Goal: Information Seeking & Learning: Learn about a topic

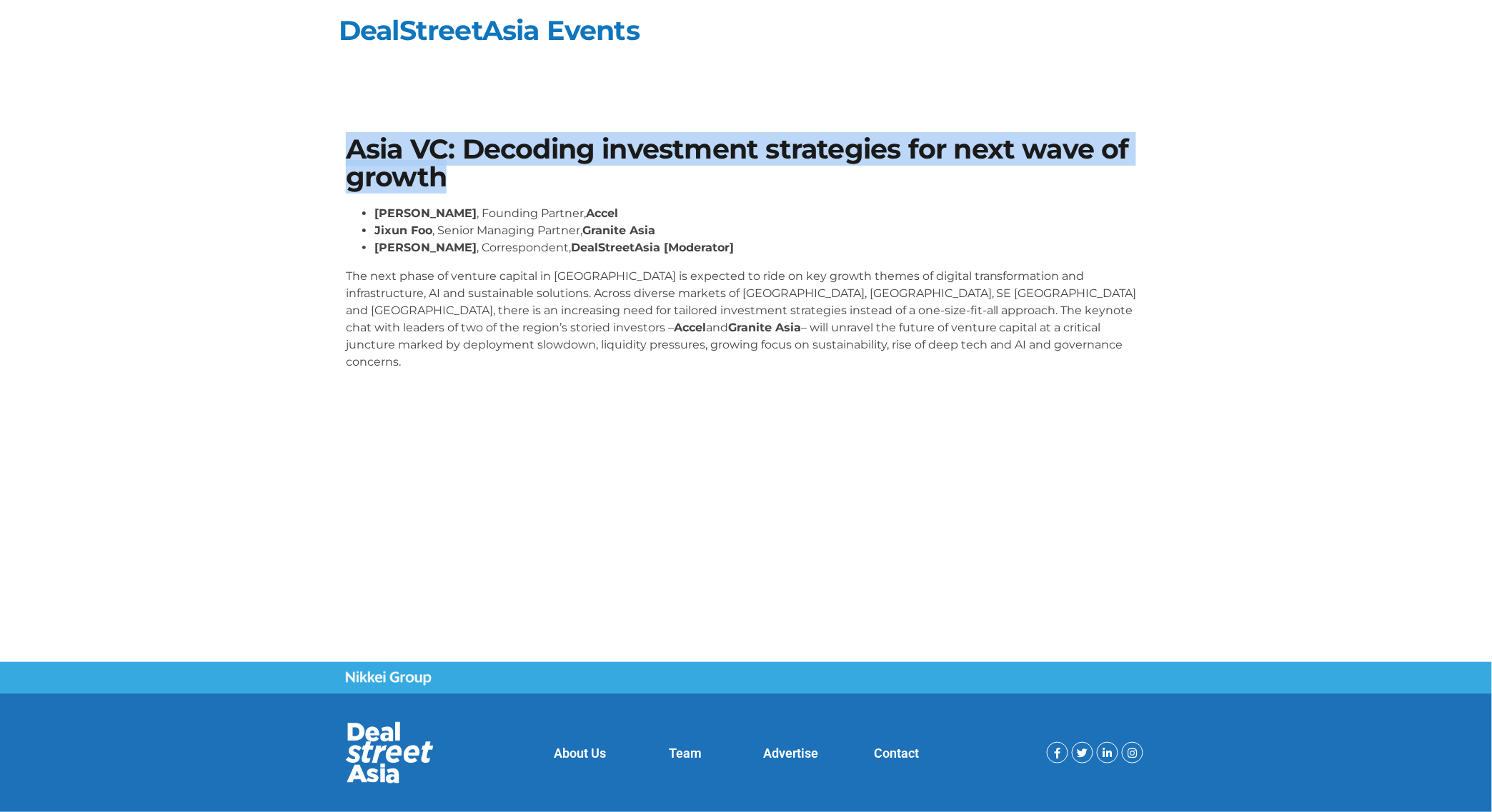
drag, startPoint x: 484, startPoint y: 179, endPoint x: 345, endPoint y: 158, distance: 140.6
click at [346, 158] on h1 "Asia VC: Decoding investment strategies for next wave of growth" at bounding box center [746, 162] width 800 height 55
copy h1 "Asia VC: Decoding investment strategies for next wave of growth"
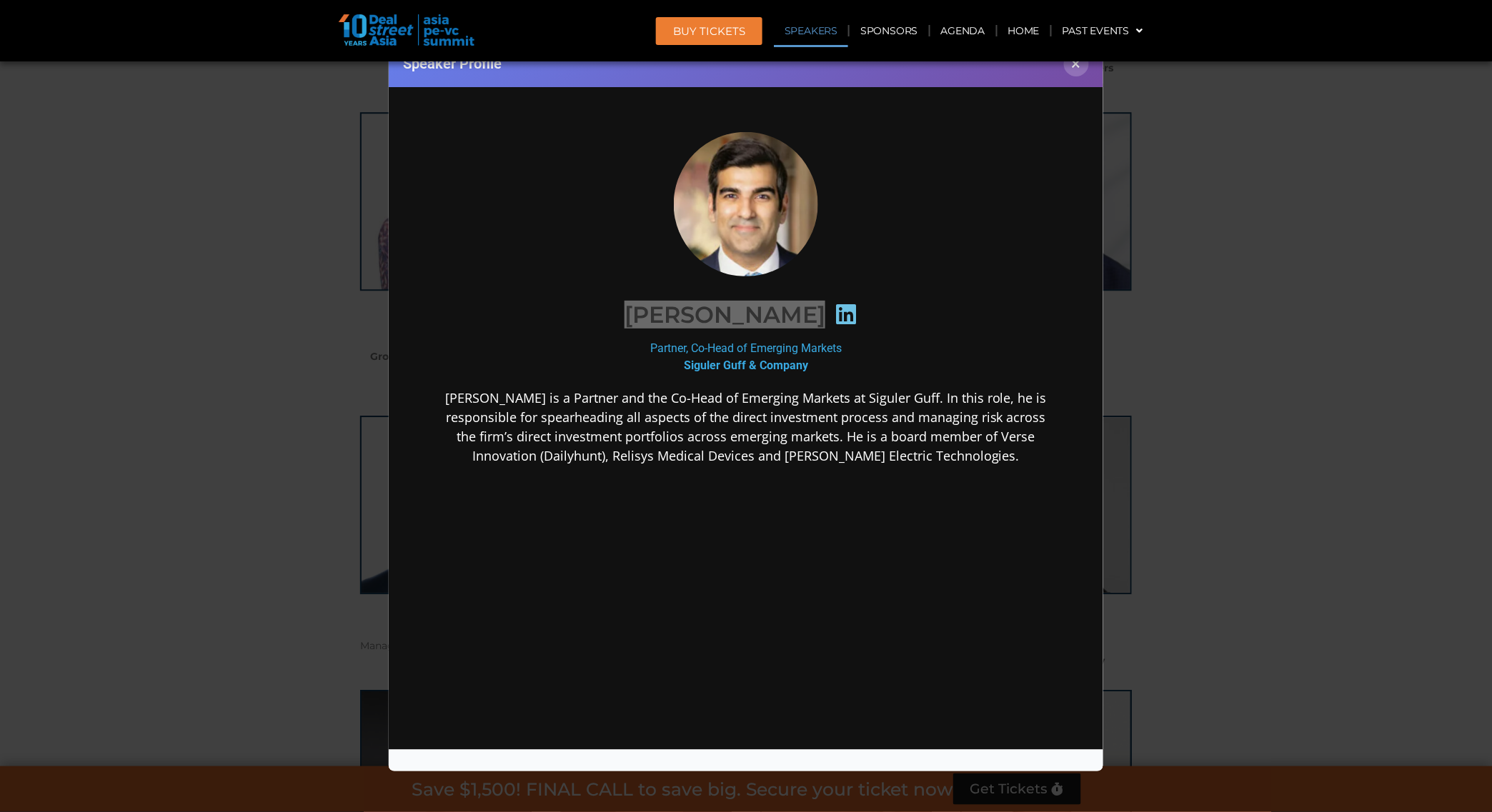
click at [1063, 64] on div "Speaker Profile ×" at bounding box center [746, 64] width 714 height 46
click at [973, 39] on link "Agenda" at bounding box center [963, 30] width 66 height 32
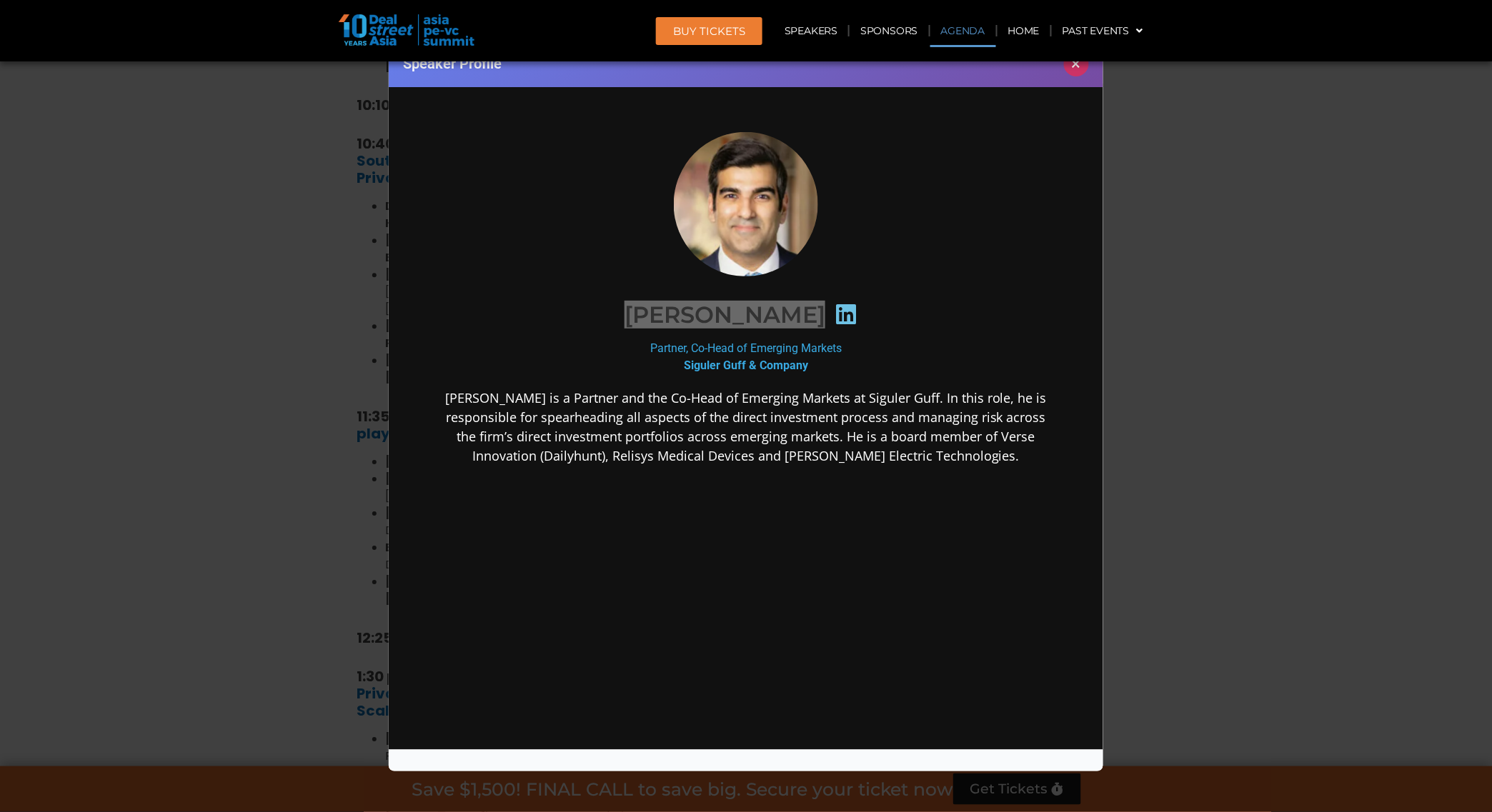
scroll to position [746, 0]
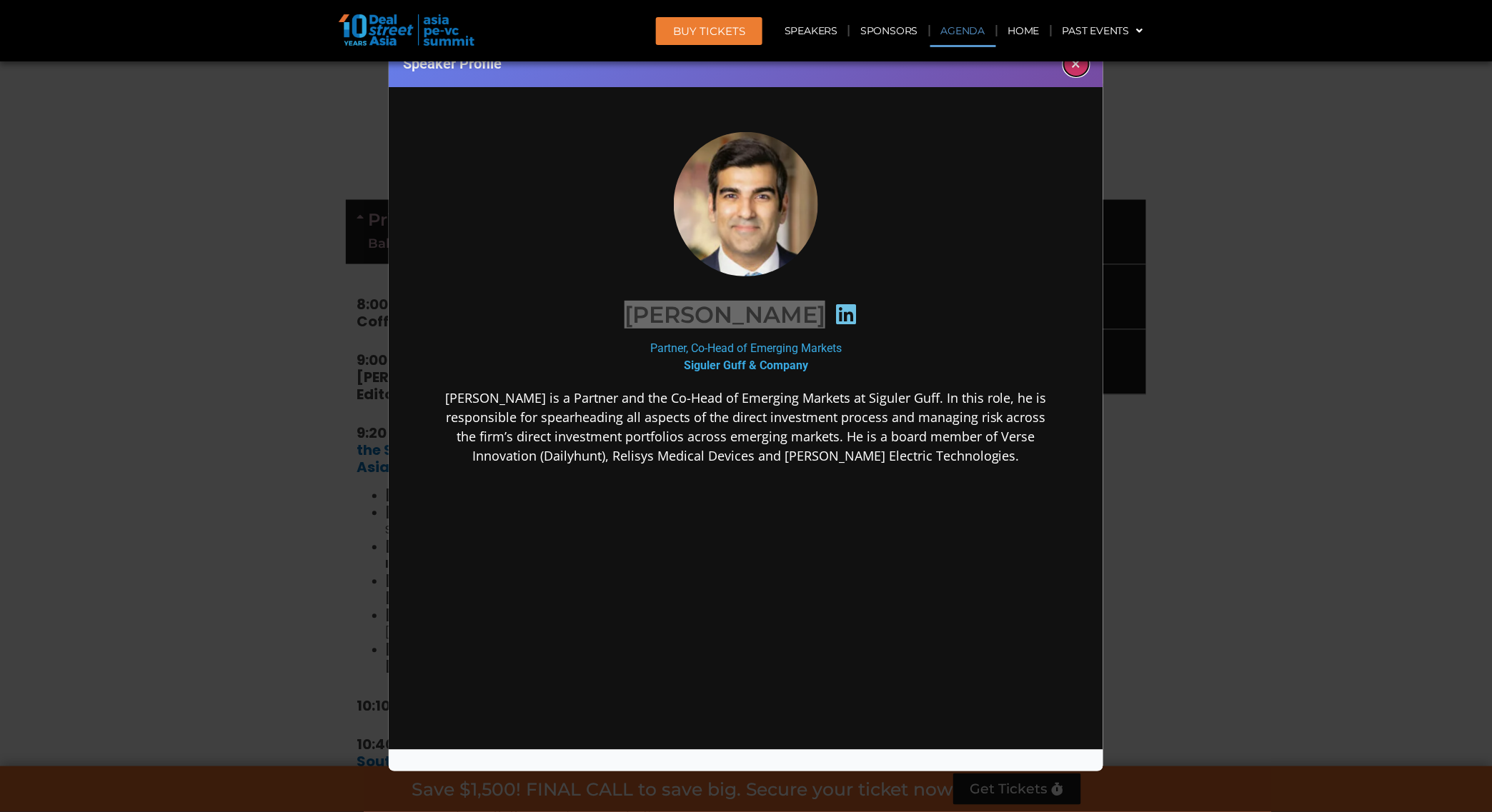
click at [1073, 70] on button "×" at bounding box center [1076, 63] width 25 height 25
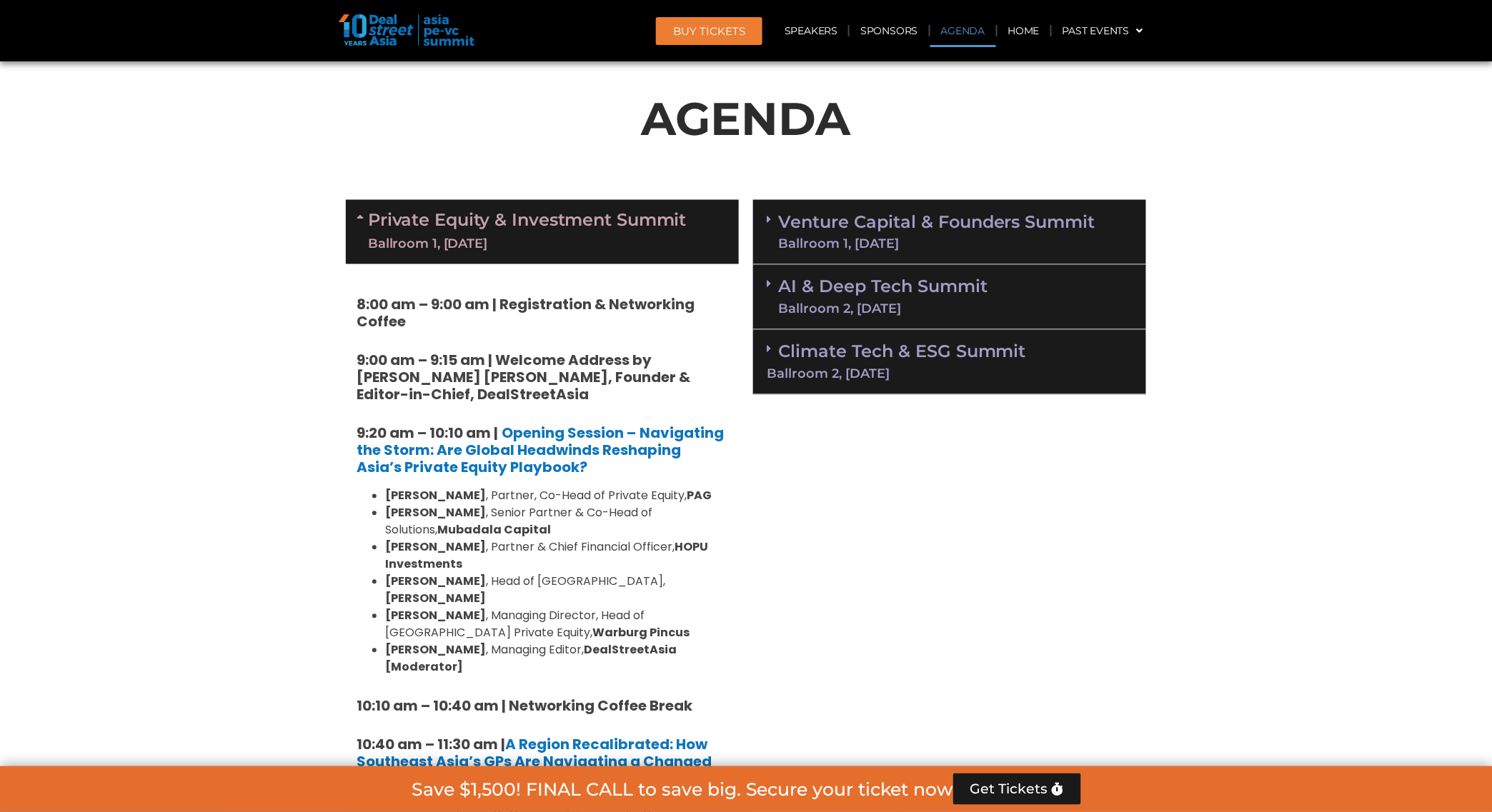
click at [932, 298] on link "AI & Deep Tech Summit Ballroom 2, [DATE]" at bounding box center [883, 297] width 210 height 37
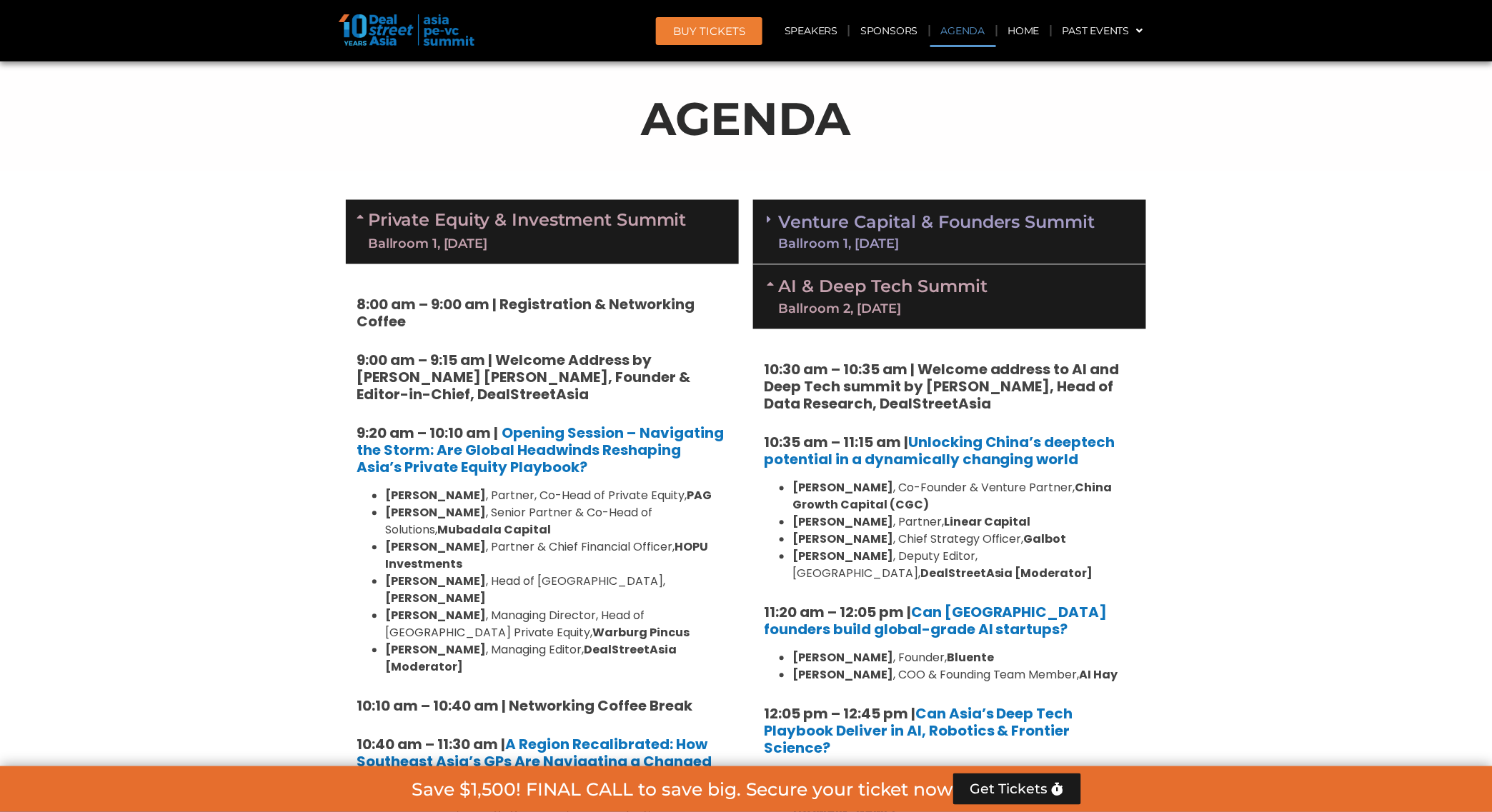
click at [922, 230] on link "Venture Capital & Founders​ Summit Ballroom 1, [DATE]" at bounding box center [937, 232] width 317 height 37
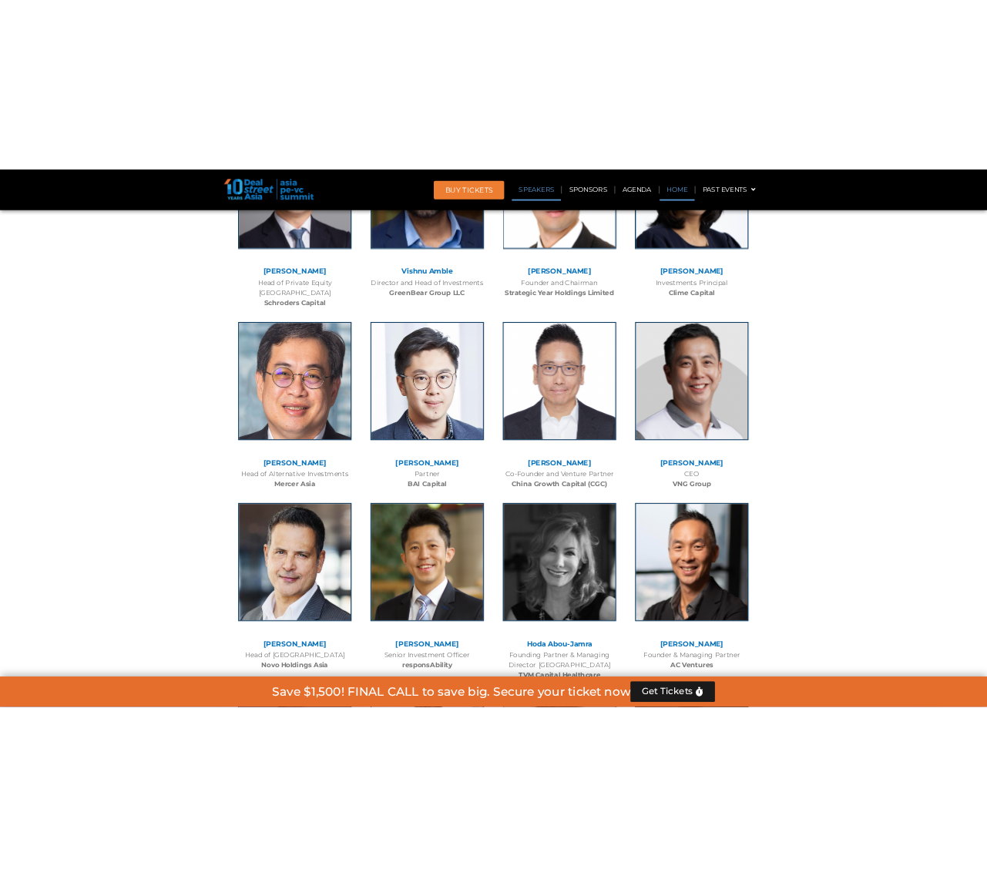
scroll to position [1907, 0]
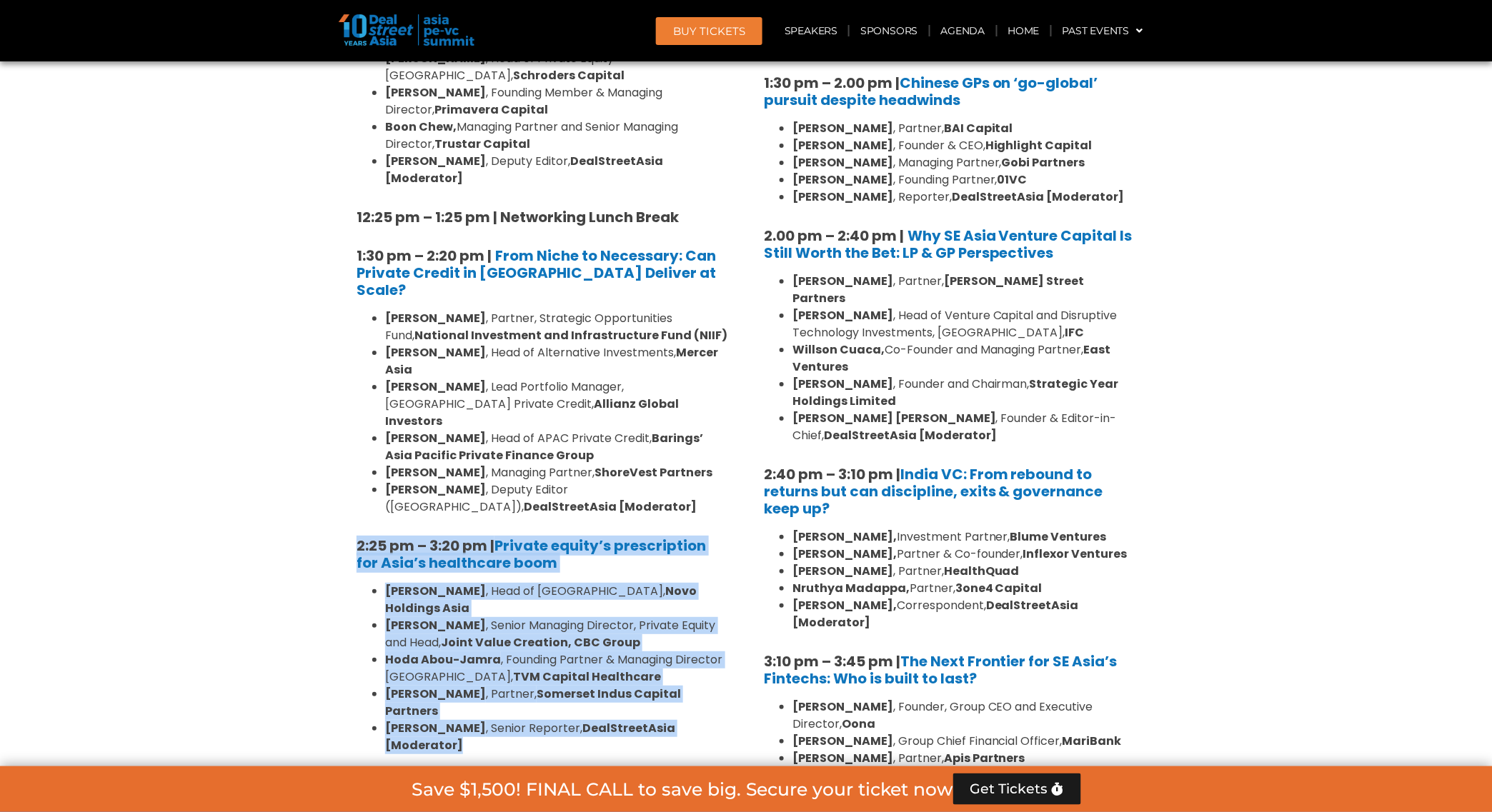
drag, startPoint x: 332, startPoint y: 386, endPoint x: 733, endPoint y: 539, distance: 429.2
copy div "2:25 pm – 3:20 pm | Private equity’s prescription for Asia’s healthcare boom [P…"
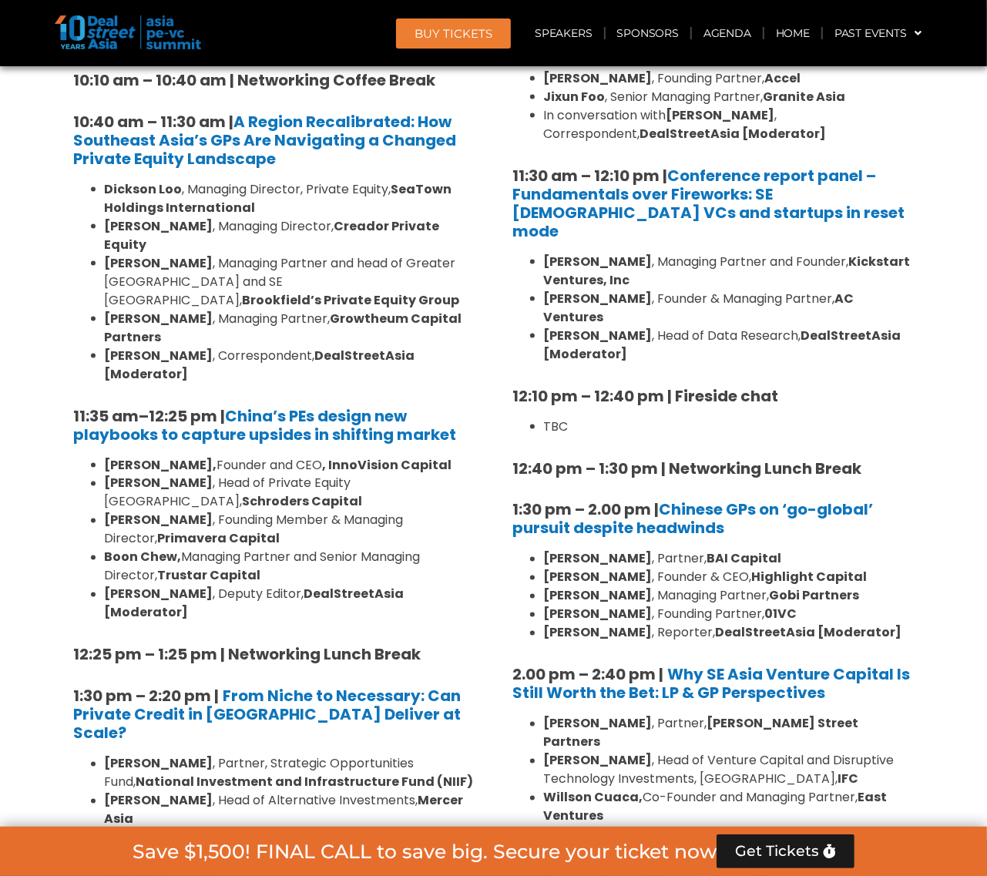
scroll to position [1715, 0]
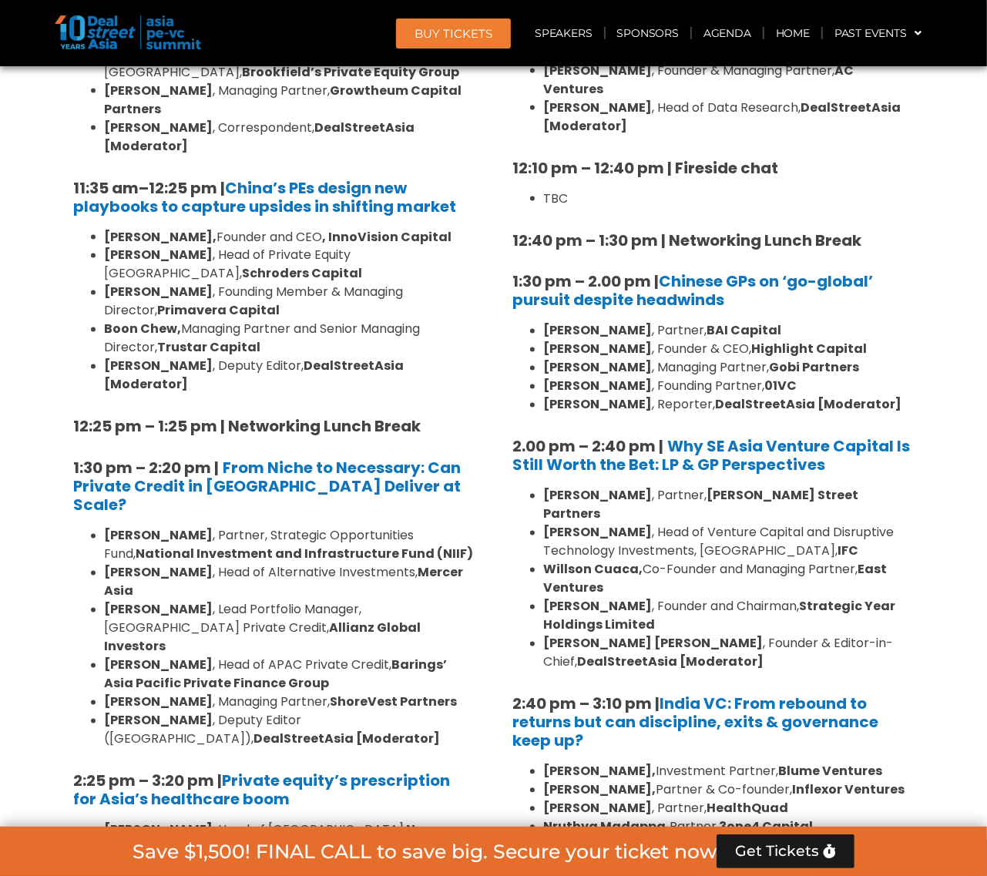
click at [243, 564] on li "[PERSON_NAME] , Head of Alternative Investments, [PERSON_NAME][GEOGRAPHIC_DATA]" at bounding box center [290, 582] width 370 height 37
click at [177, 601] on strong "[PERSON_NAME]" at bounding box center [159, 610] width 109 height 18
click at [174, 656] on strong "[PERSON_NAME]" at bounding box center [159, 665] width 109 height 18
click at [160, 693] on strong "[PERSON_NAME]" at bounding box center [159, 702] width 109 height 18
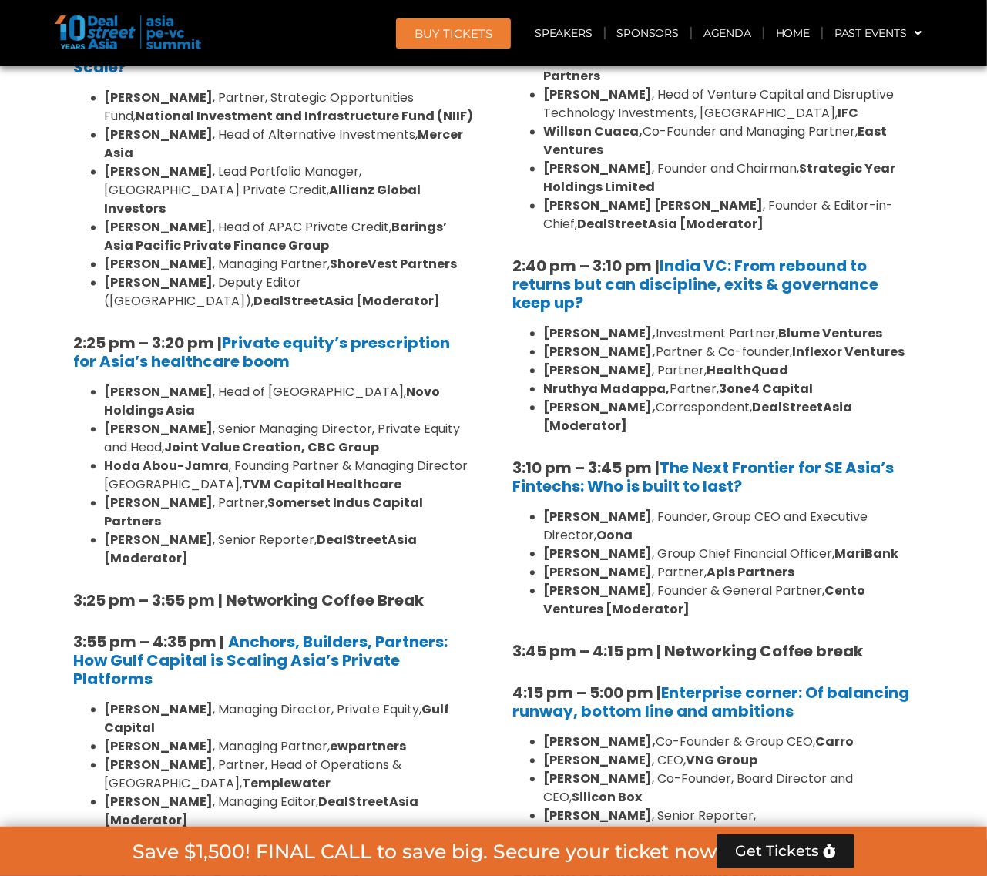
scroll to position [2196, 0]
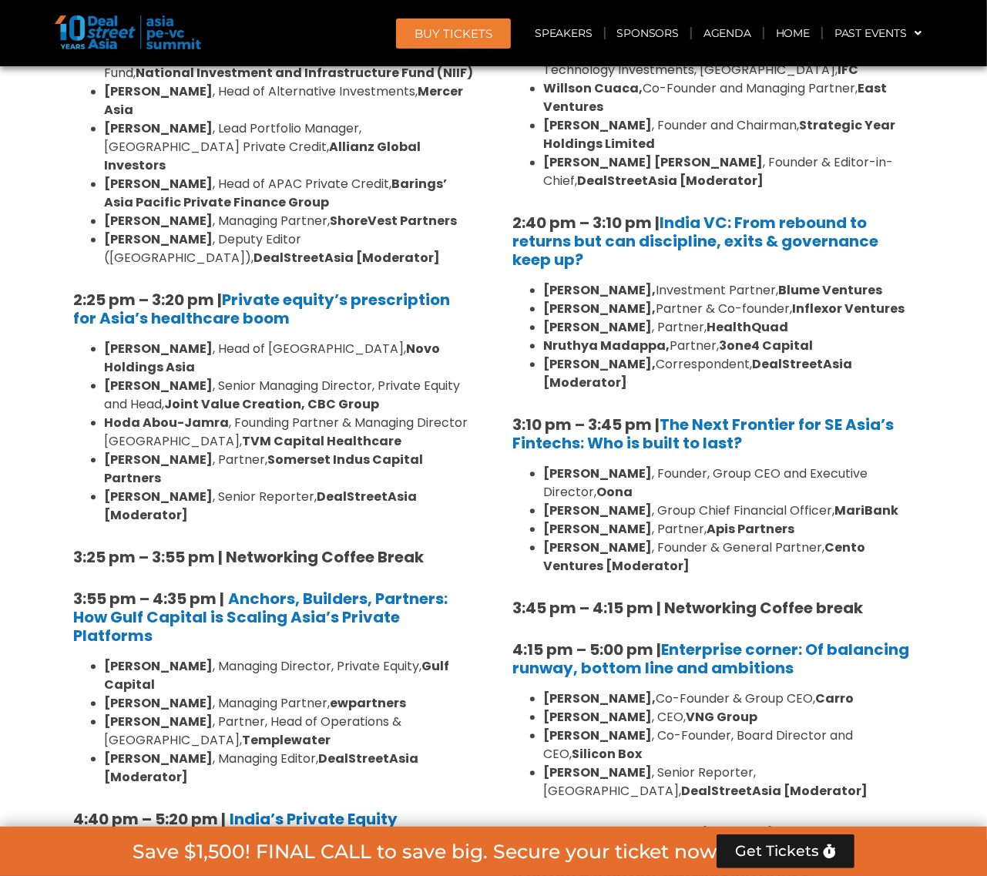
click at [224, 657] on li "[PERSON_NAME] , Managing Director, Private Equity, Gulf Capital" at bounding box center [290, 675] width 370 height 37
click at [166, 713] on strong "[PERSON_NAME]" at bounding box center [159, 722] width 109 height 18
click at [185, 713] on strong "[PERSON_NAME]" at bounding box center [159, 722] width 109 height 18
drag, startPoint x: 101, startPoint y: 494, endPoint x: 421, endPoint y: 510, distance: 320.1
click at [421, 657] on ul "[PERSON_NAME] , Managing Director, Private Equity, Gulf Capital [PERSON_NAME] ,…" at bounding box center [274, 721] width 401 height 129
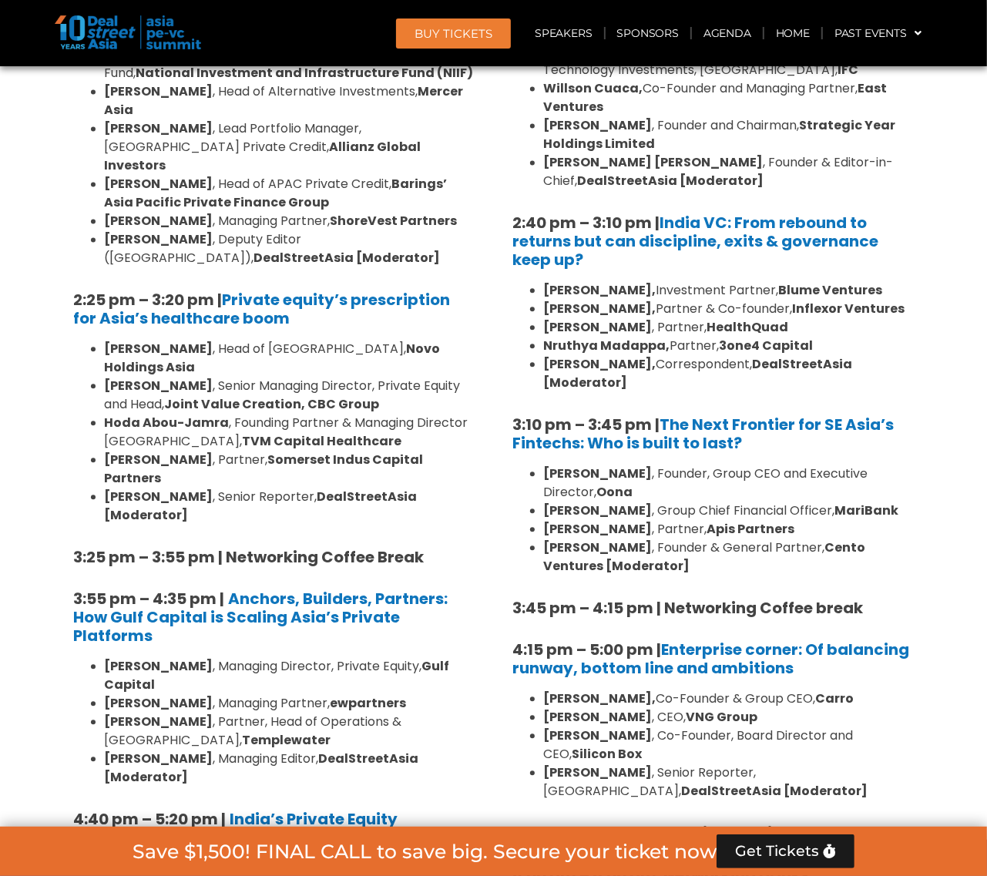
copy li "[PERSON_NAME] , Partner, Head of Operations & [GEOGRAPHIC_DATA], Templewater"
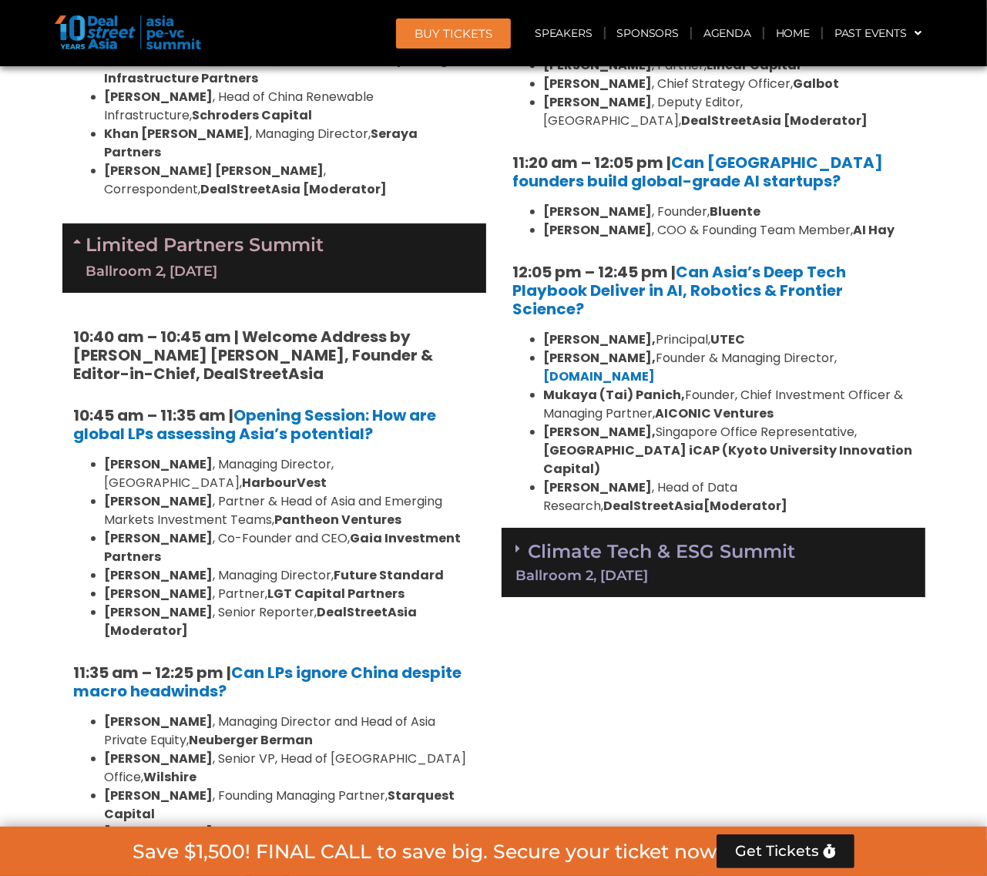
scroll to position [3352, 0]
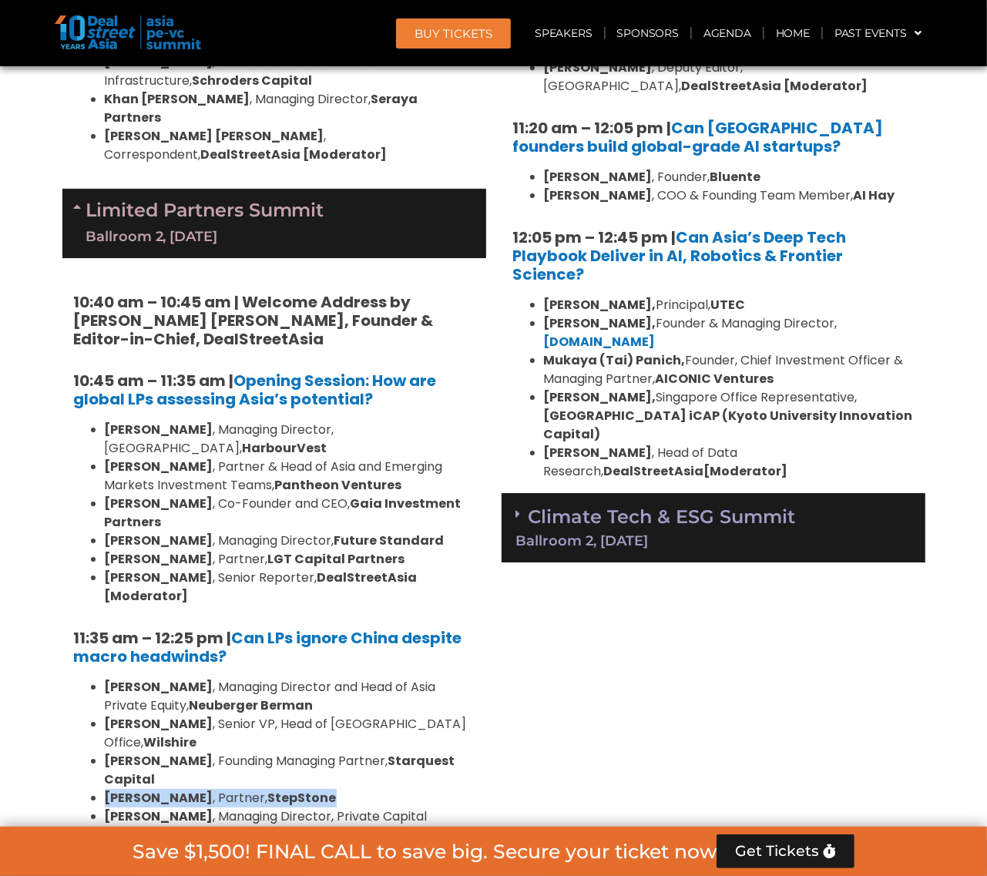
drag, startPoint x: 320, startPoint y: 472, endPoint x: 106, endPoint y: 480, distance: 214.3
click at [106, 789] on li "[PERSON_NAME] , Partner, StepStone" at bounding box center [290, 798] width 370 height 18
copy li "[PERSON_NAME] , Partner, StepStone"
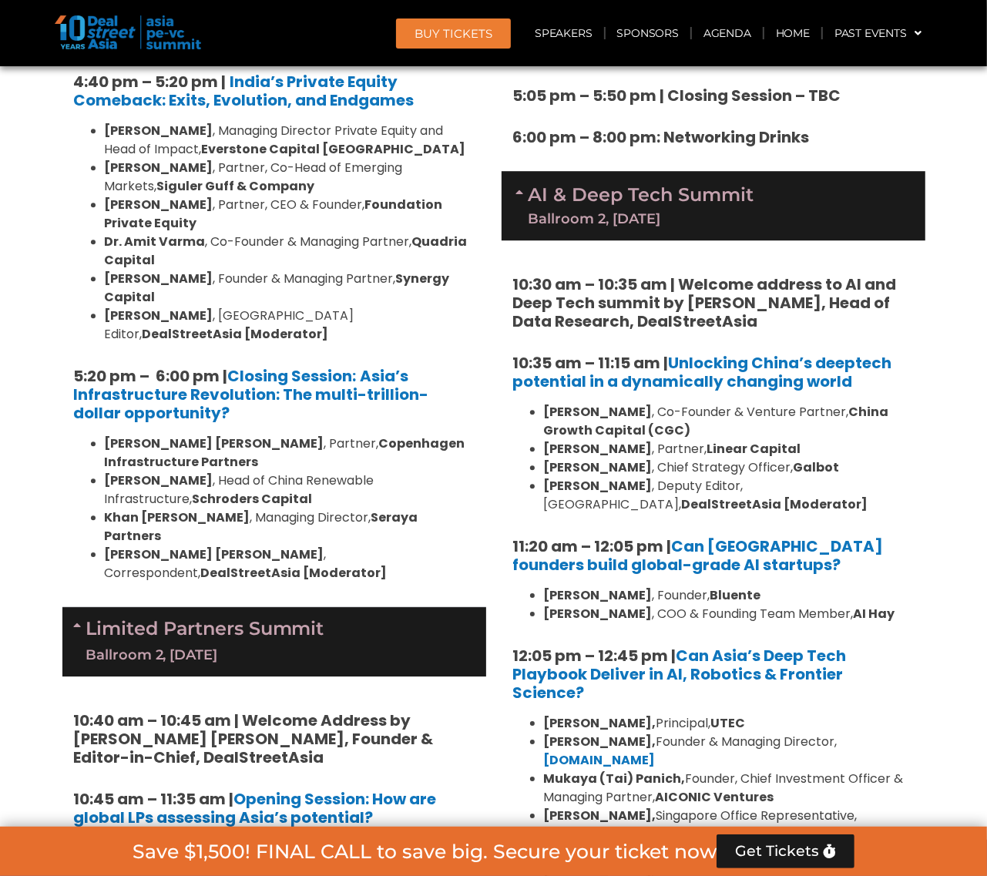
scroll to position [3063, 0]
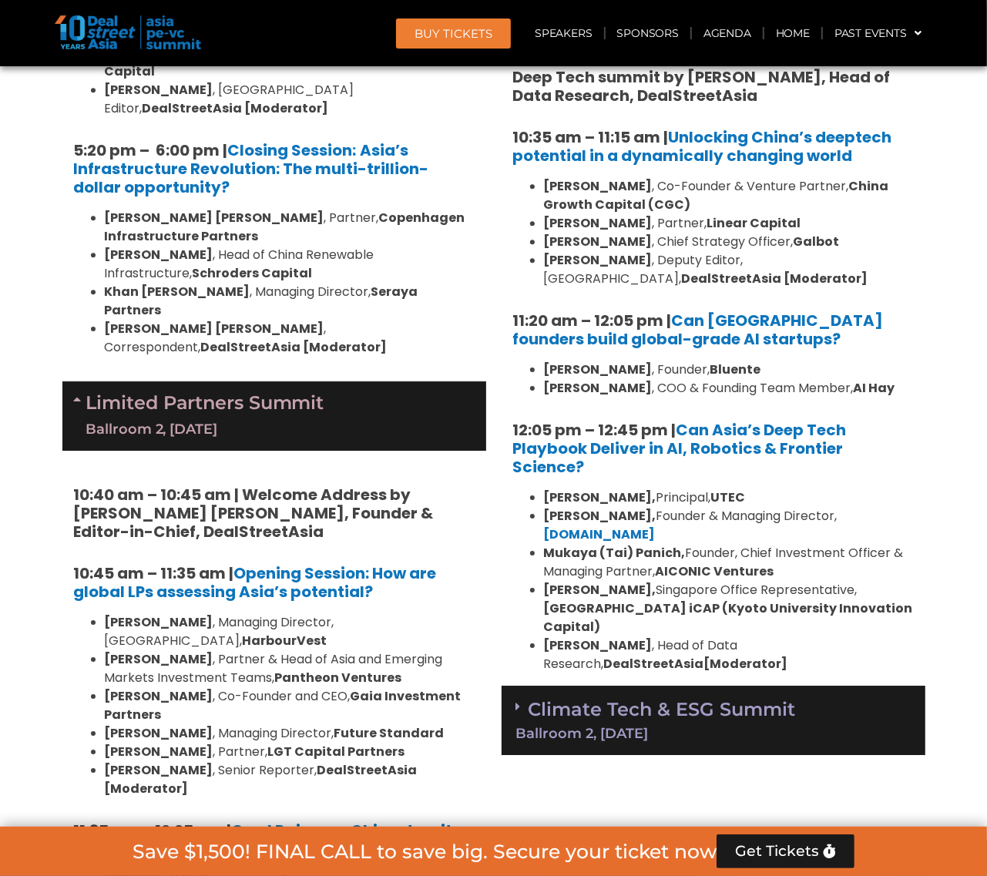
click at [732, 686] on div "Climate Tech & ESG Summit Ballroom 2, [DATE]" at bounding box center [714, 721] width 424 height 70
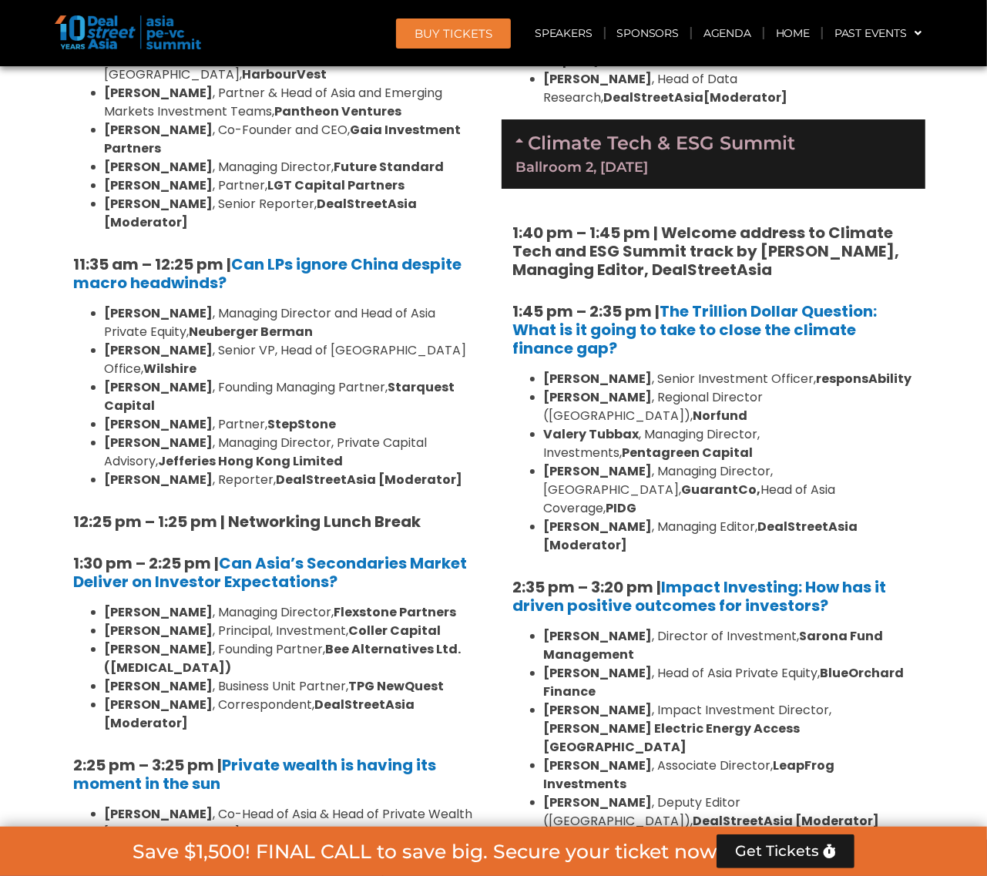
scroll to position [3737, 0]
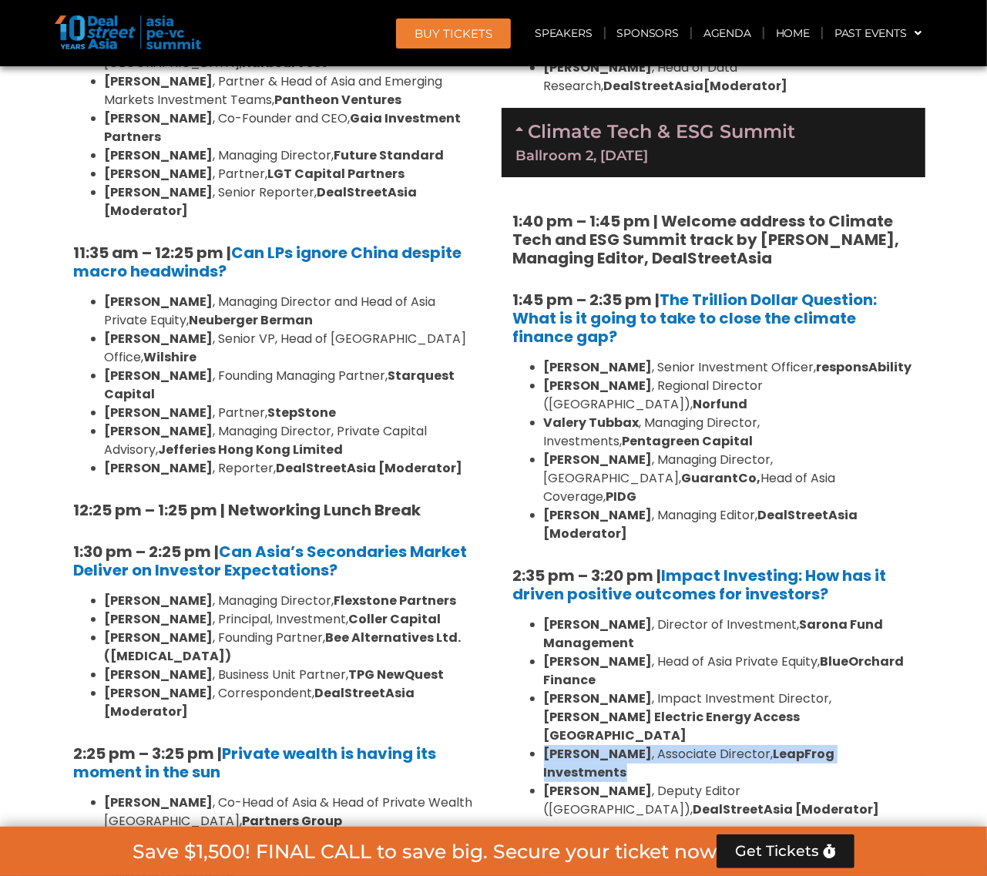
drag, startPoint x: 545, startPoint y: 582, endPoint x: 891, endPoint y: 582, distance: 345.9
click at [891, 745] on li "[PERSON_NAME] , Associate Director, LeapFrog Investments" at bounding box center [729, 763] width 370 height 37
copy li "[PERSON_NAME] , Associate Director, LeapFrog Investments"
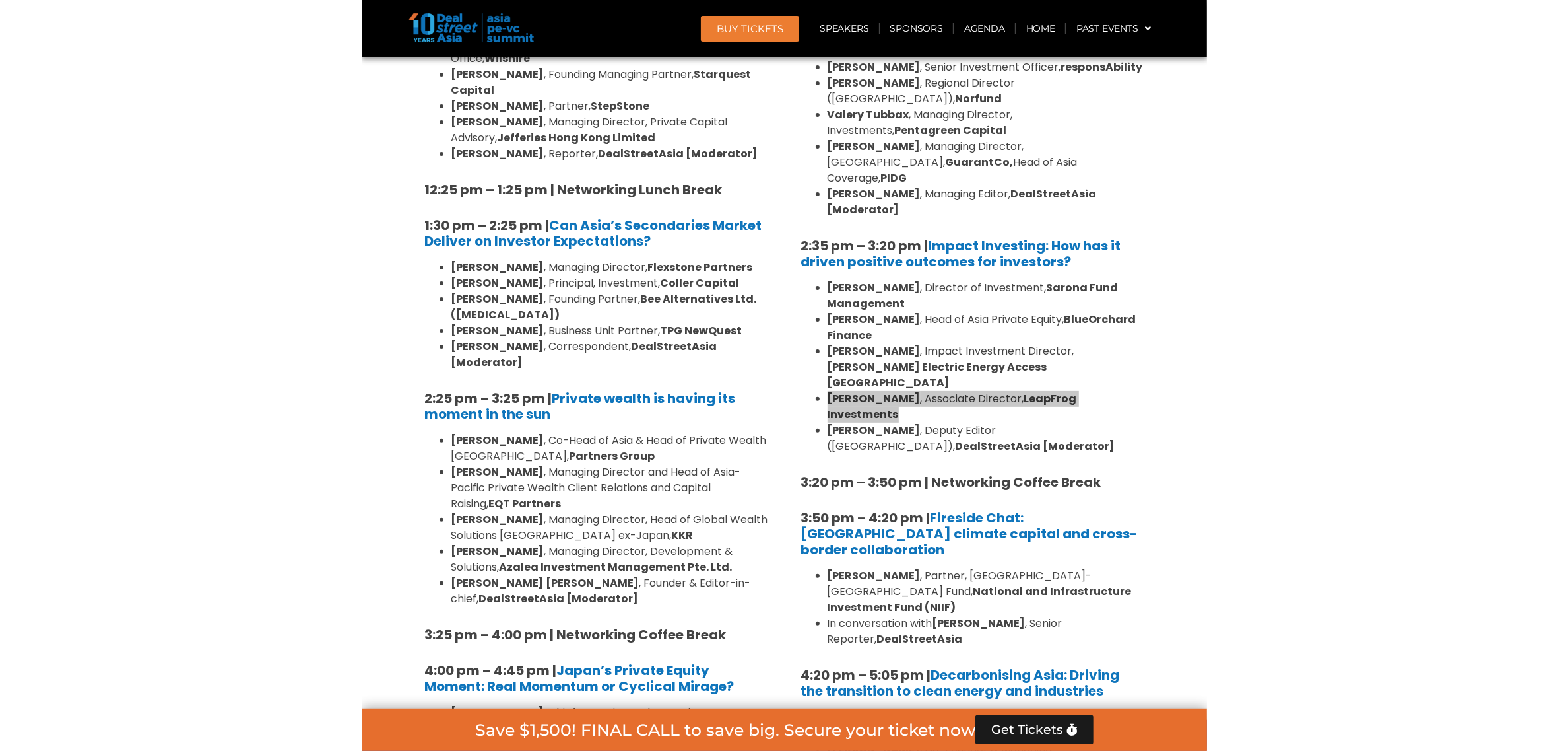
scroll to position [3616, 0]
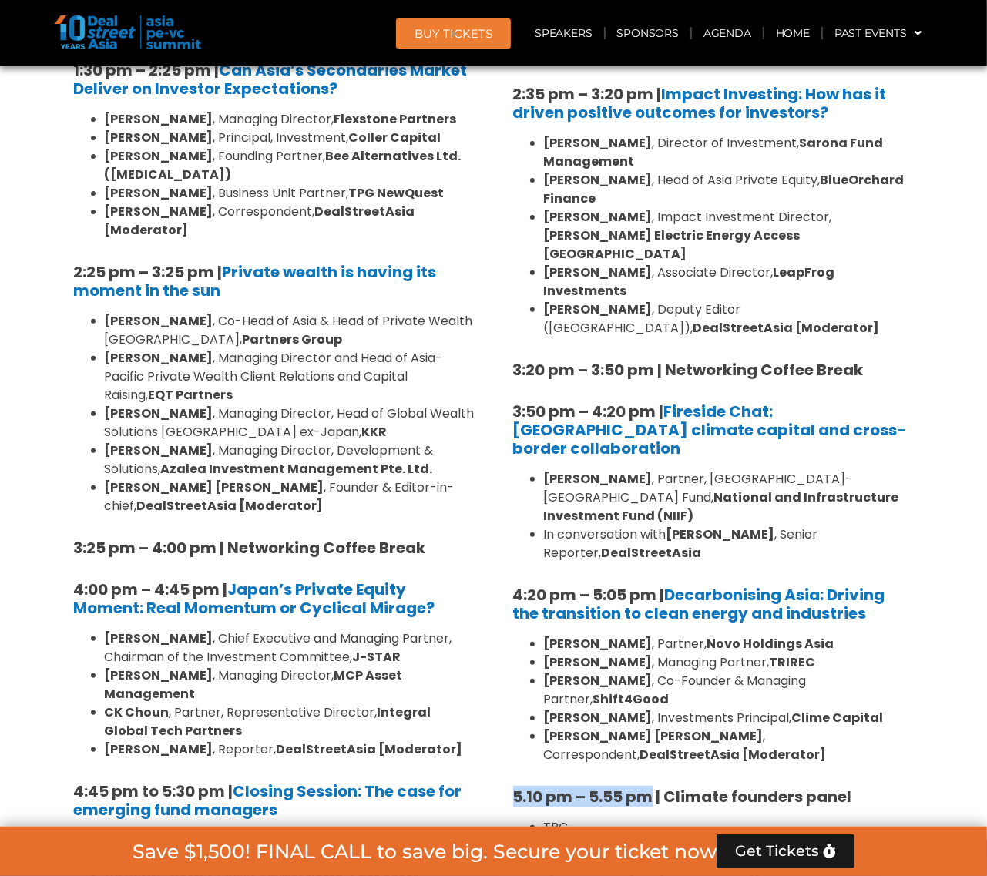
drag, startPoint x: 509, startPoint y: 566, endPoint x: 651, endPoint y: 572, distance: 141.8
click at [651, 572] on div "1:40 pm – 1:45 pm | Welcome address to Climate Tech and ESG Summit track by [PE…" at bounding box center [714, 299] width 424 height 1207
copy b "5.10 pm – 5.55 pm"
